Goal: Transaction & Acquisition: Book appointment/travel/reservation

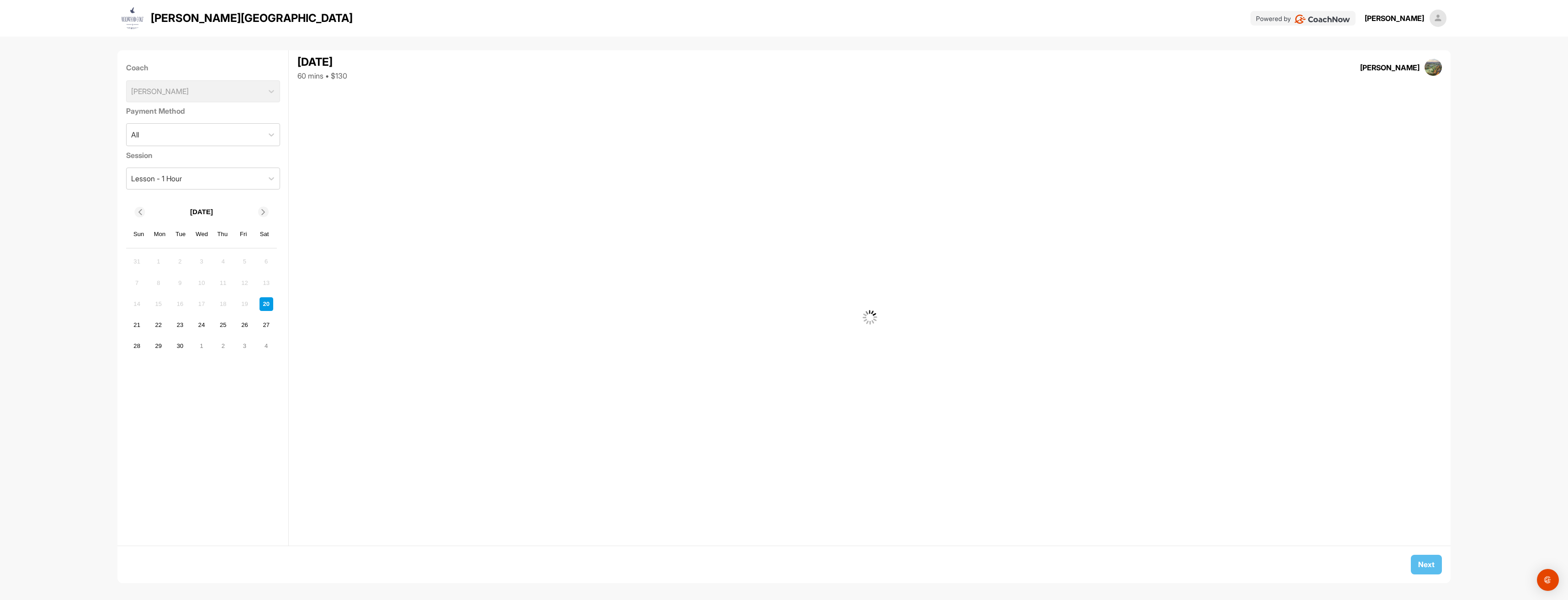
scroll to position [4, 0]
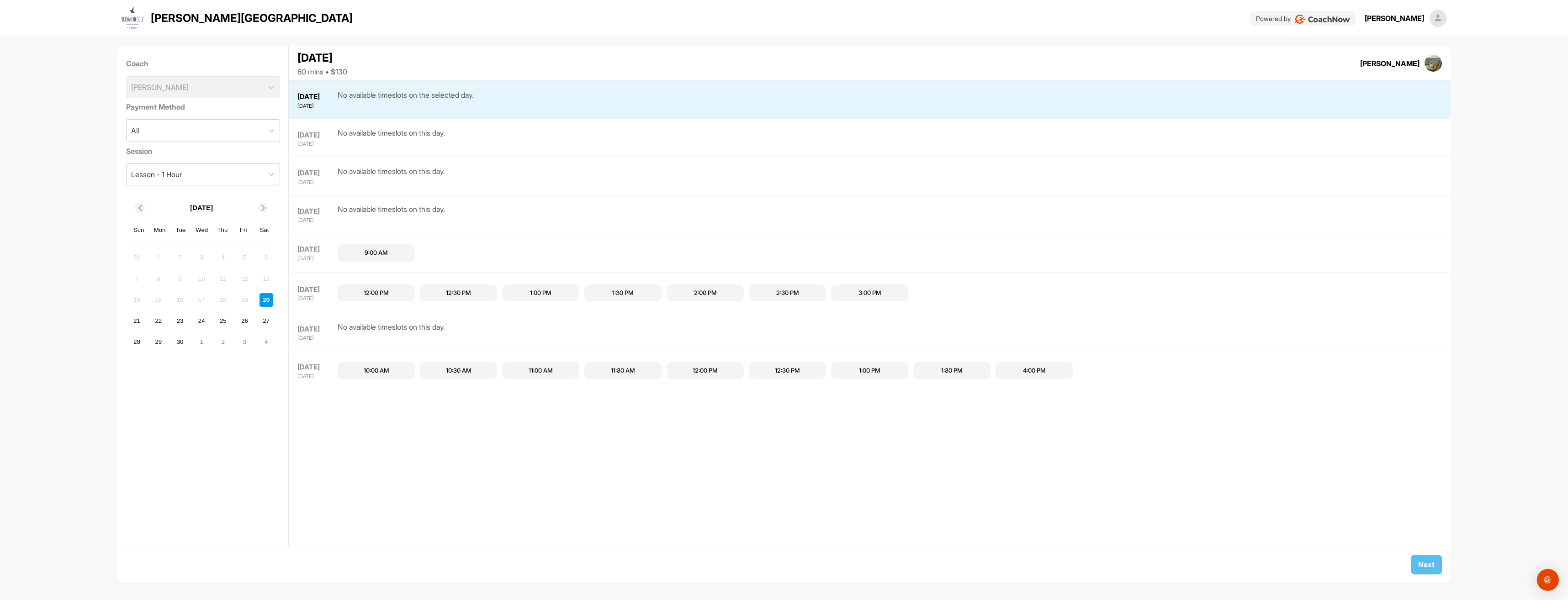
click at [99, 155] on div "Coach Hunter Brown Payment Method All Session Lesson - 1 Hour September 2025 Su…" at bounding box center [784, 310] width 1568 height 546
drag, startPoint x: 1359, startPoint y: 68, endPoint x: 1435, endPoint y: 58, distance: 76.7
click at [1435, 58] on div "September 20, 2025 60 mins • $130 Hunter Brown (GMT-05:00) Eastern Time (US & C…" at bounding box center [869, 63] width 1161 height 34
drag, startPoint x: 1435, startPoint y: 58, endPoint x: 1445, endPoint y: 65, distance: 12.2
click at [1445, 65] on div "Coach Hunter Brown Payment Method All Session Lesson - 1 Hour September 2025 Su…" at bounding box center [784, 310] width 1568 height 546
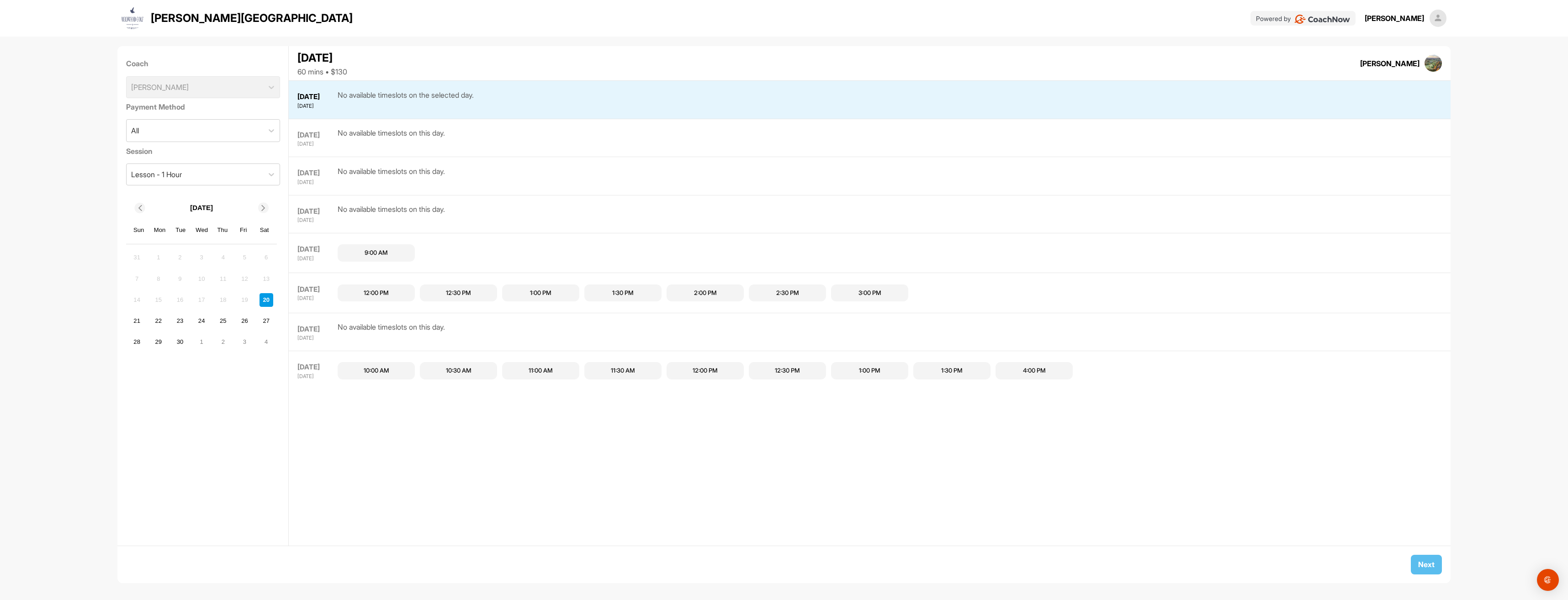
click at [77, 276] on div "Coach Hunter Brown Payment Method All Session Lesson - 1 Hour September 2025 Su…" at bounding box center [784, 310] width 1568 height 546
click at [20, 169] on div "Coach Hunter Brown Payment Method All Session Lesson - 1 Hour September 2025 Su…" at bounding box center [784, 310] width 1568 height 546
drag, startPoint x: 295, startPoint y: 58, endPoint x: 441, endPoint y: 78, distance: 147.4
click at [441, 78] on div "September 20, 2025 60 mins • $130 Hunter Brown (GMT-05:00) Eastern Time (US & C…" at bounding box center [869, 63] width 1161 height 34
drag, startPoint x: 441, startPoint y: 78, endPoint x: 415, endPoint y: 77, distance: 26.0
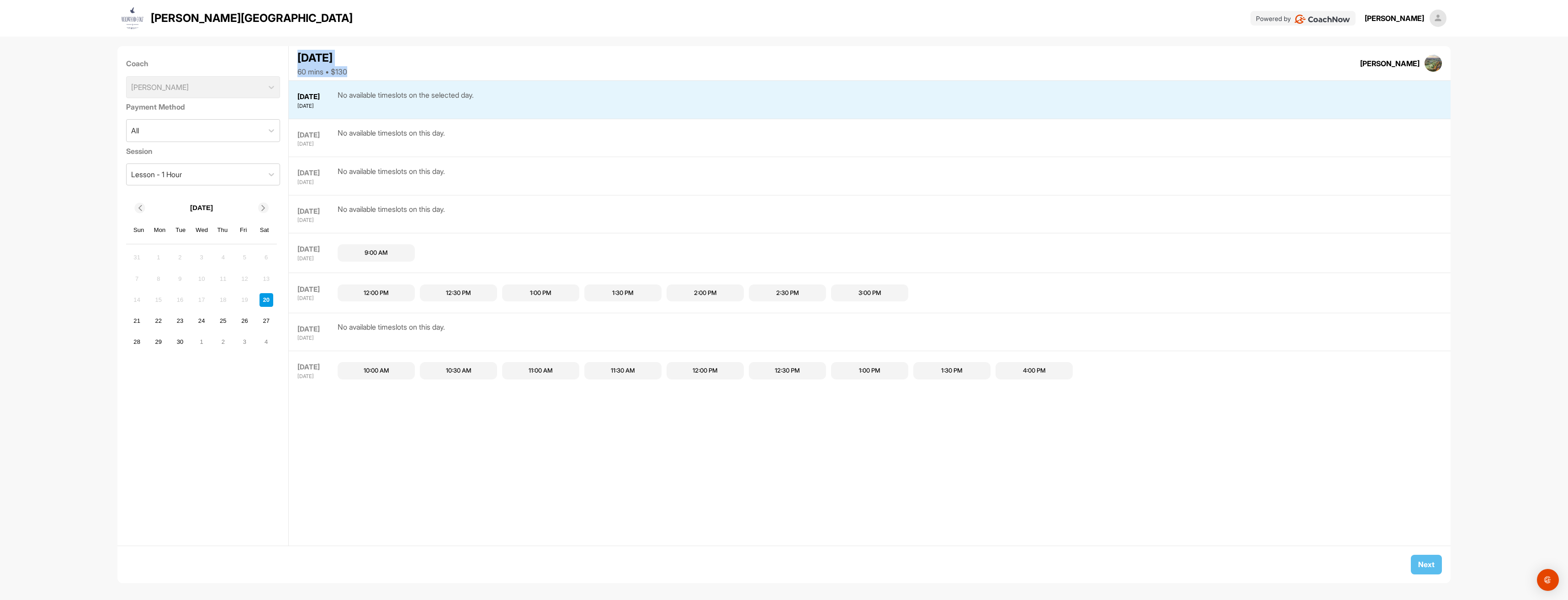
click at [415, 77] on div "September 20, 2025 60 mins • $130 Hunter Brown (GMT-05:00) Eastern Time (US & C…" at bounding box center [869, 63] width 1161 height 34
drag, startPoint x: 415, startPoint y: 77, endPoint x: 321, endPoint y: 64, distance: 94.9
click at [321, 64] on div "September 20, 2025 60 mins • $130 Hunter Brown (GMT-05:00) Eastern Time (US & C…" at bounding box center [869, 63] width 1161 height 34
drag, startPoint x: 321, startPoint y: 64, endPoint x: 307, endPoint y: 67, distance: 14.3
click at [307, 67] on div "60 mins • $130" at bounding box center [323, 72] width 50 height 11
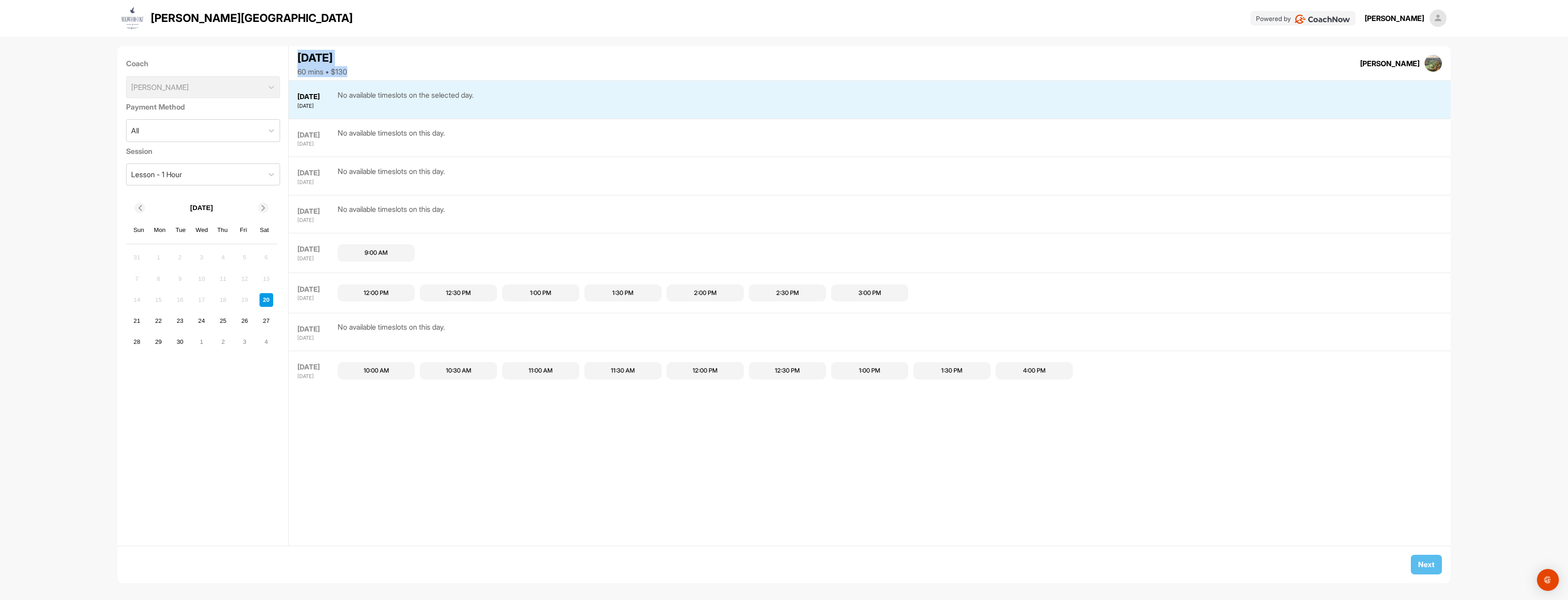
drag, startPoint x: 299, startPoint y: 62, endPoint x: 392, endPoint y: 74, distance: 93.8
click at [347, 74] on div "September 20, 2025 60 mins • $130" at bounding box center [323, 63] width 50 height 27
drag, startPoint x: 392, startPoint y: 74, endPoint x: 378, endPoint y: 73, distance: 14.0
click at [347, 73] on div "60 mins • $130" at bounding box center [323, 72] width 50 height 11
drag, startPoint x: 378, startPoint y: 73, endPoint x: 298, endPoint y: 58, distance: 81.4
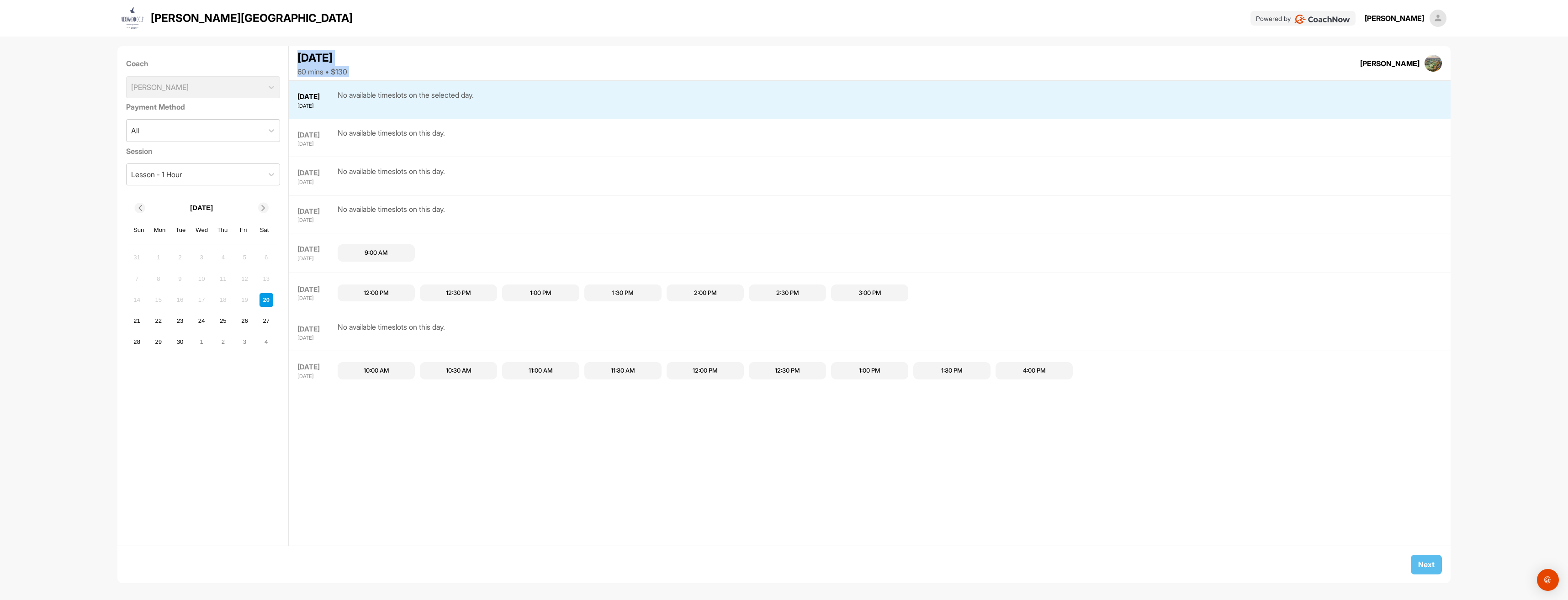
click at [298, 58] on div "September 20, 2025 60 mins • $130" at bounding box center [323, 63] width 50 height 27
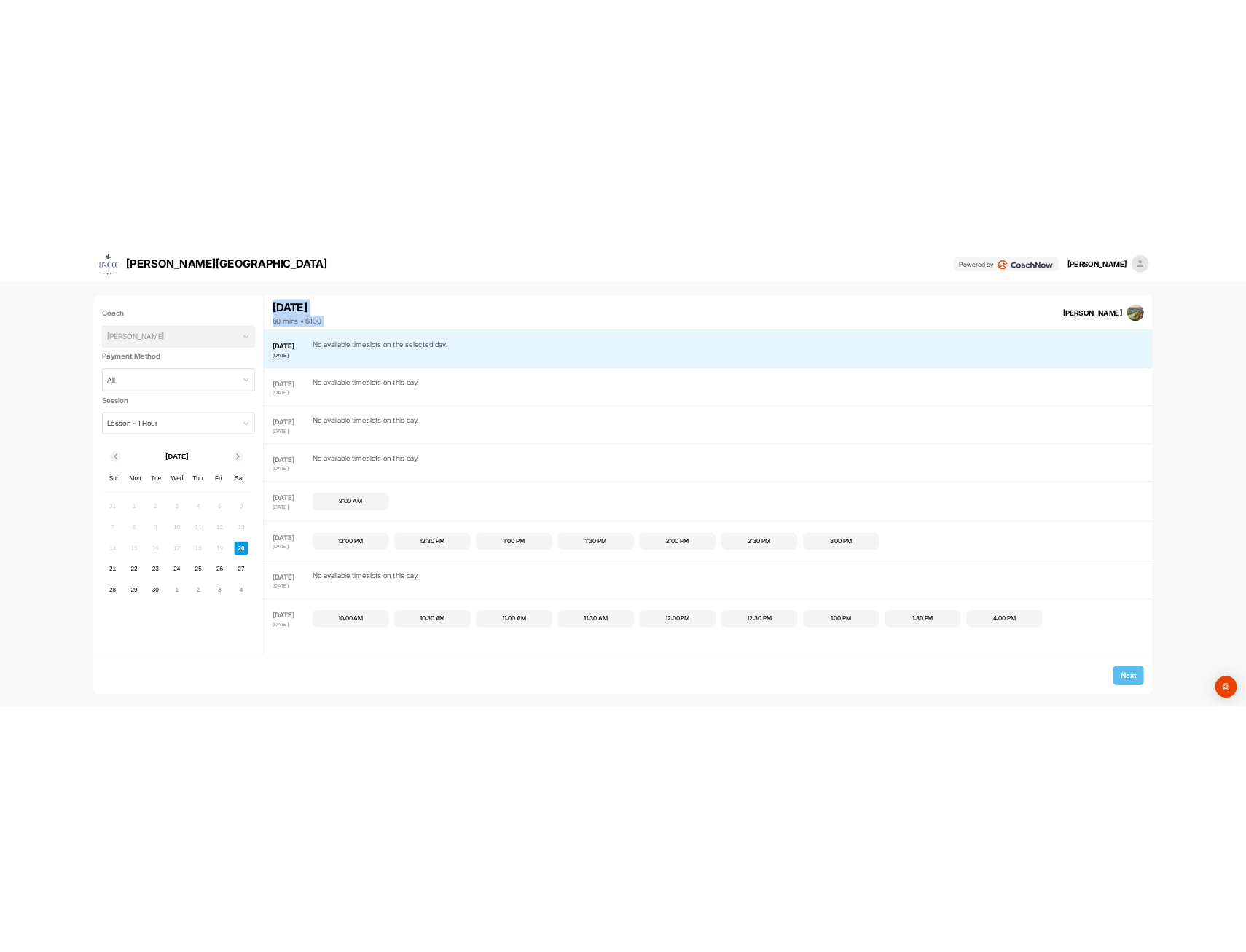
scroll to position [0, 0]
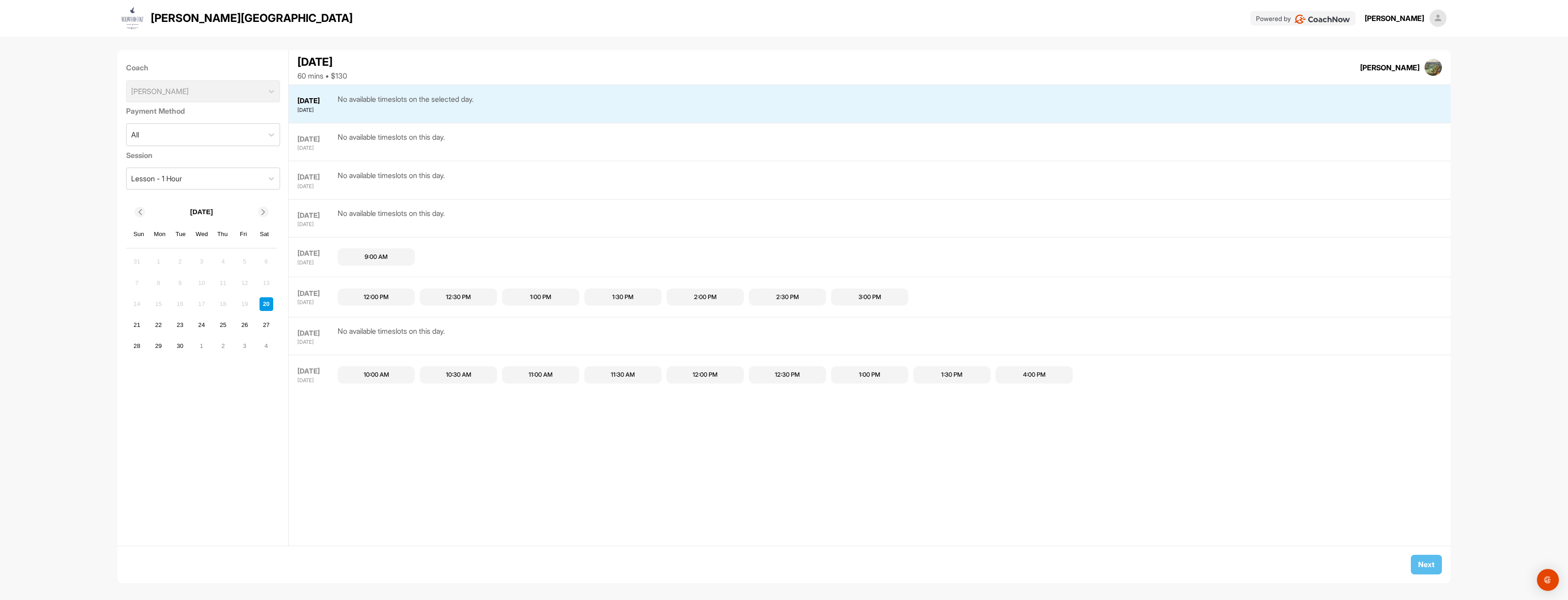
click at [633, 339] on div "SEP 26 FRIDAY No available timeslots on this day." at bounding box center [869, 336] width 1161 height 38
click at [797, 295] on div "2:30 PM" at bounding box center [788, 297] width 23 height 9
click at [1429, 560] on button "Next" at bounding box center [1426, 564] width 31 height 19
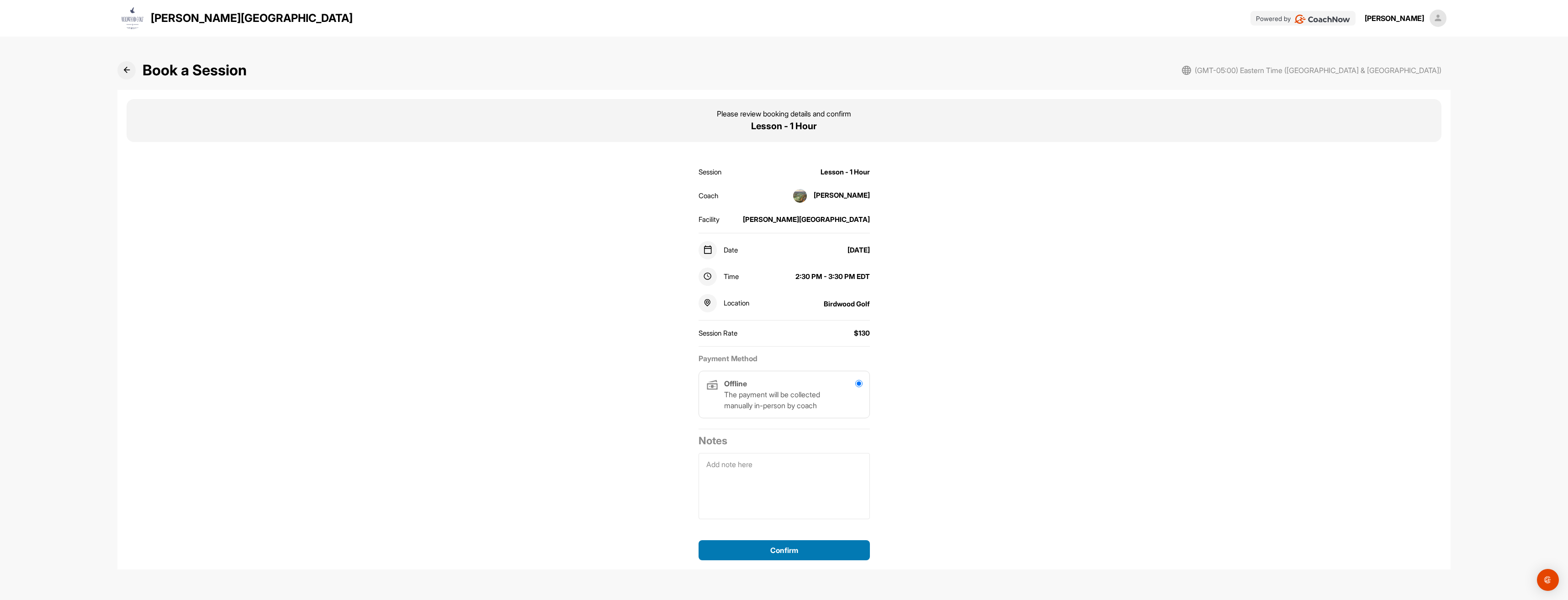
click at [811, 546] on div "Confirm" at bounding box center [784, 550] width 156 height 11
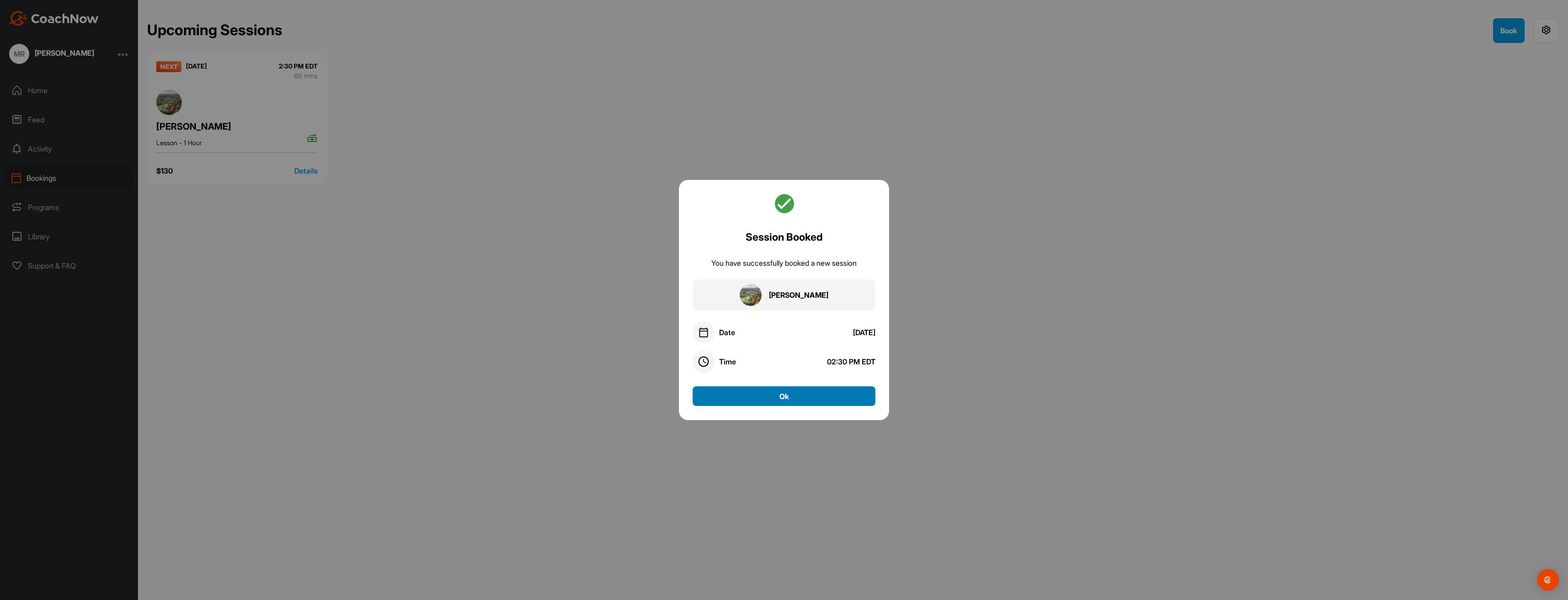
click at [839, 397] on button "Ok" at bounding box center [784, 396] width 183 height 19
